Goal: Obtain resource: Download file/media

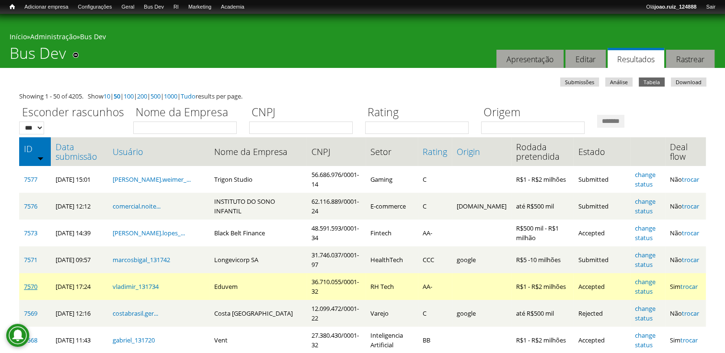
click at [28, 286] on link "7570" at bounding box center [30, 287] width 13 height 9
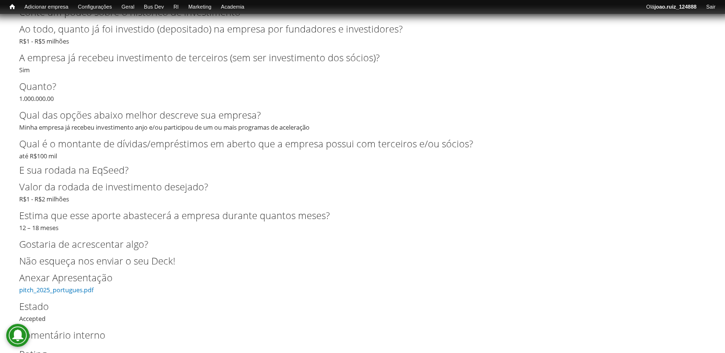
scroll to position [3067, 0]
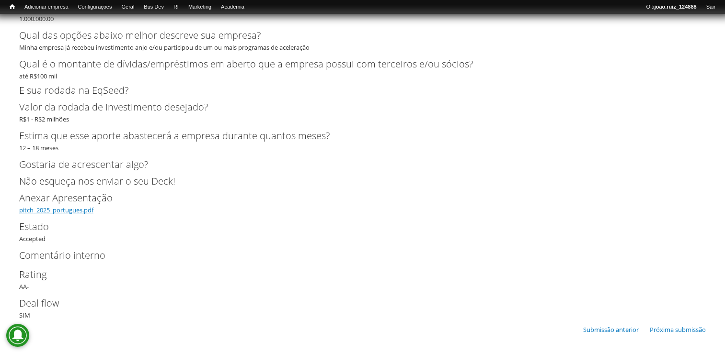
click at [57, 210] on link "pitch_2025_portugues.pdf" at bounding box center [56, 210] width 74 height 9
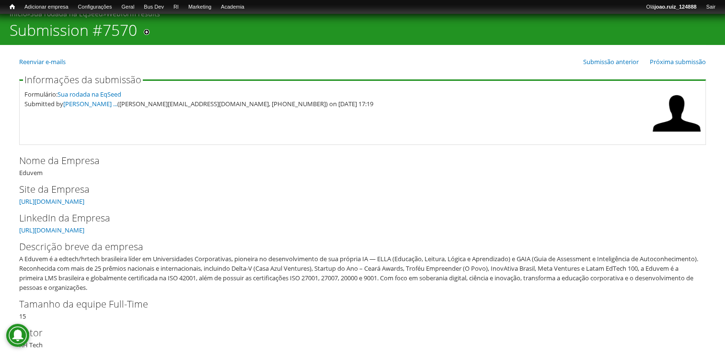
scroll to position [0, 0]
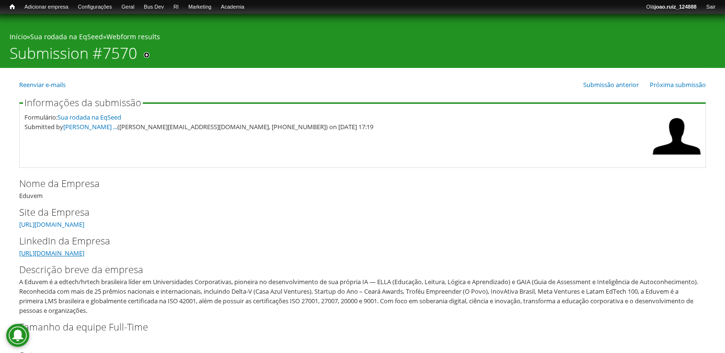
click at [72, 252] on link "[URL][DOMAIN_NAME]" at bounding box center [51, 253] width 65 height 9
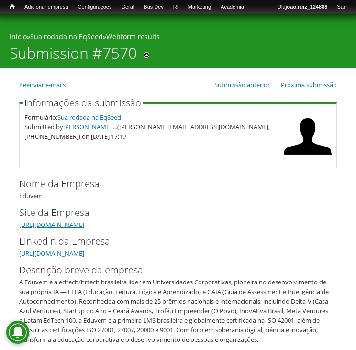
click at [65, 223] on link "https://eduvem.com" at bounding box center [51, 224] width 65 height 9
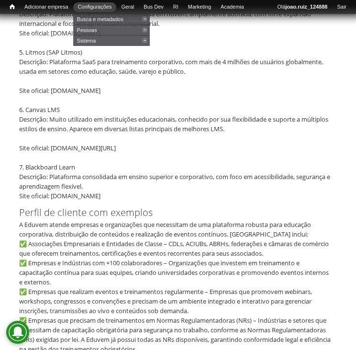
scroll to position [431, 0]
